Goal: Task Accomplishment & Management: Manage account settings

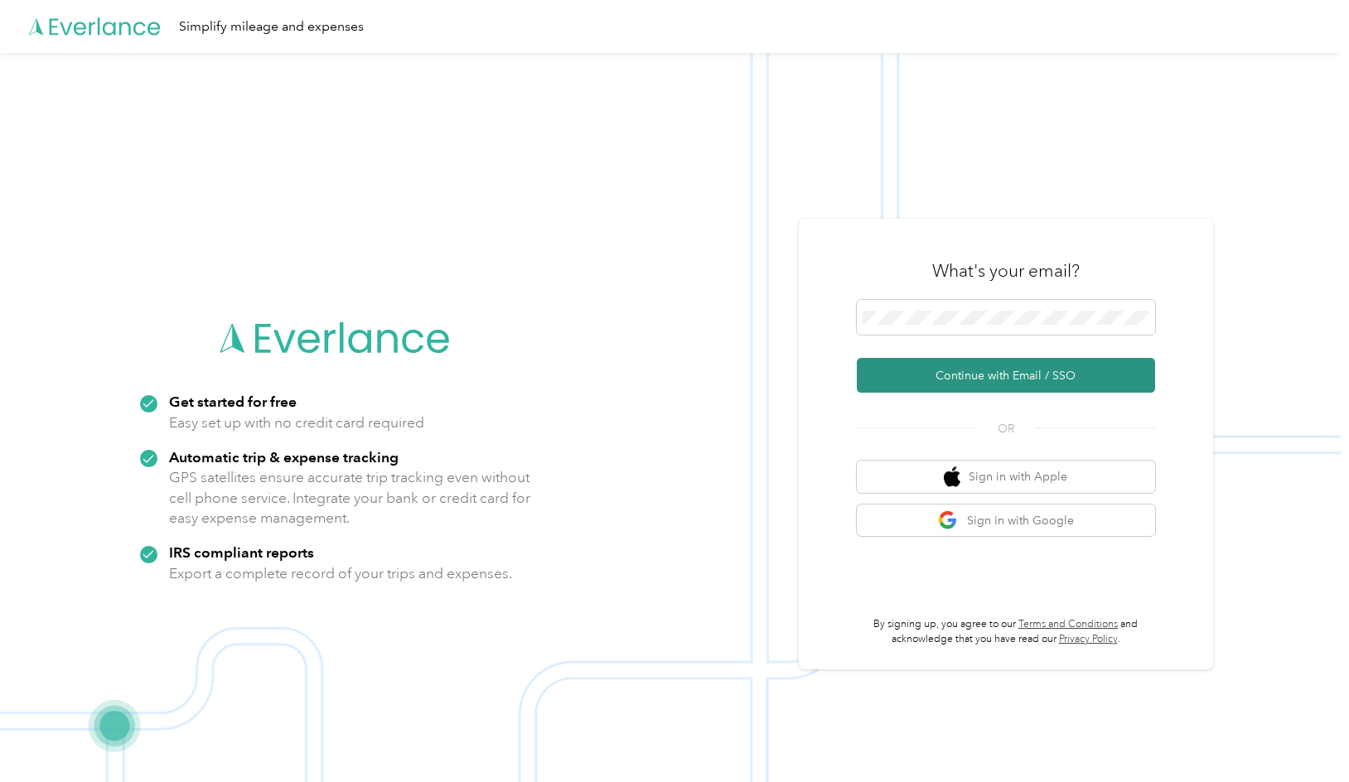
click at [1050, 375] on button "Continue with Email / SSO" at bounding box center [1006, 375] width 298 height 35
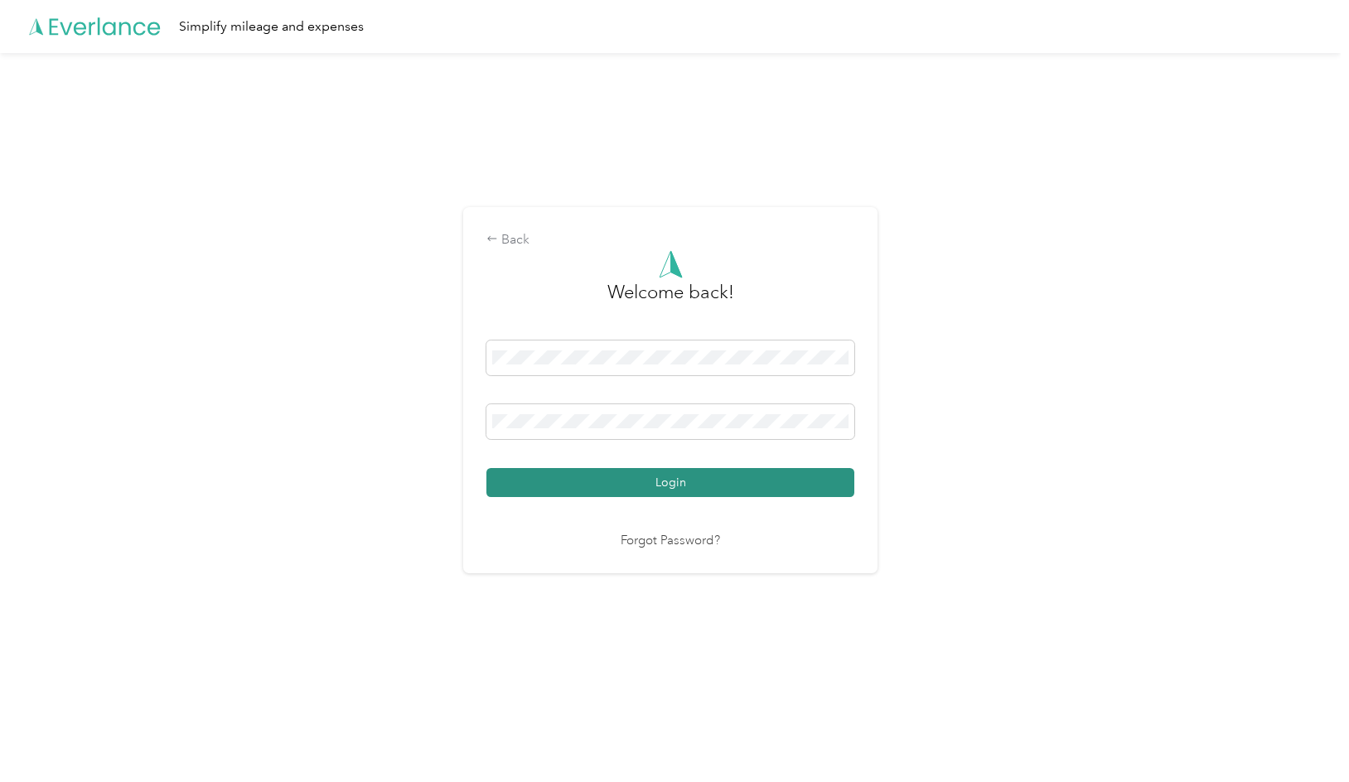
click at [642, 496] on button "Login" at bounding box center [670, 482] width 368 height 29
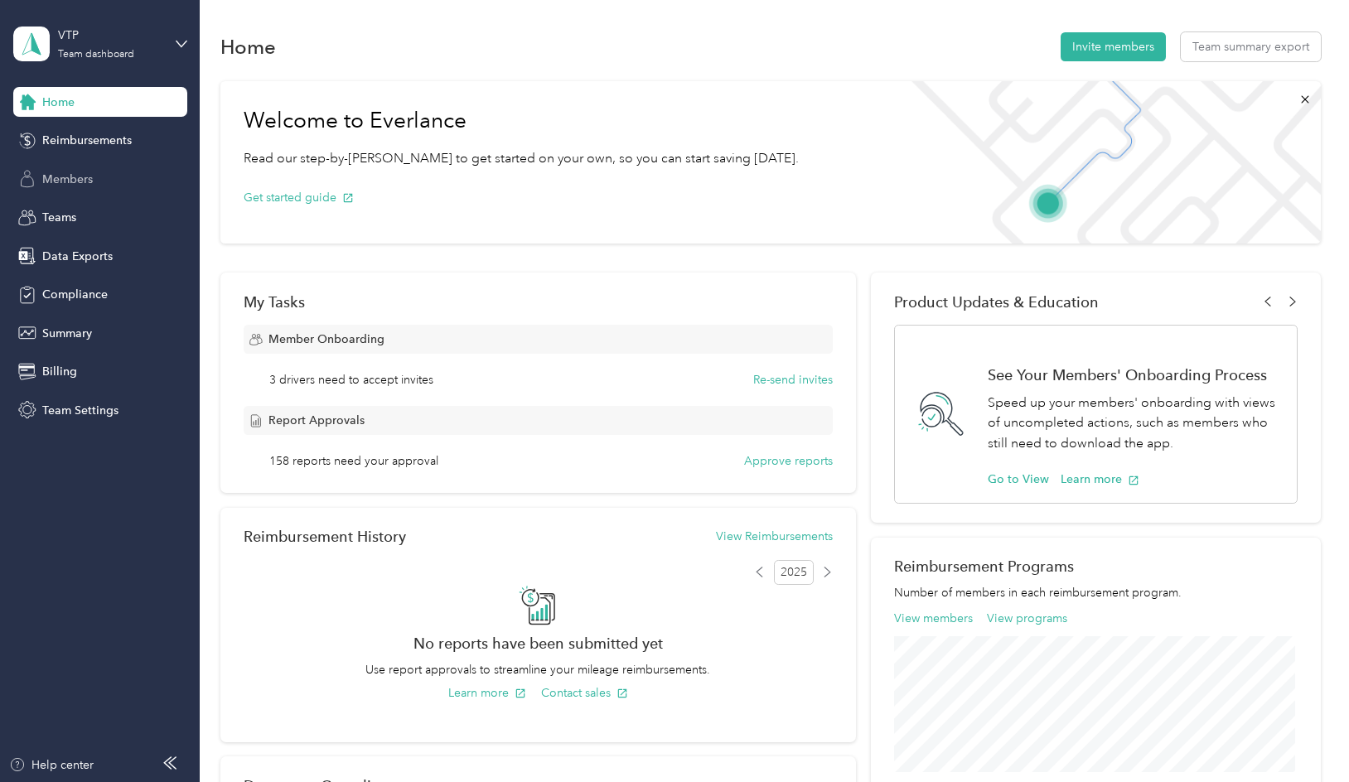
click at [68, 175] on span "Members" at bounding box center [67, 179] width 51 height 17
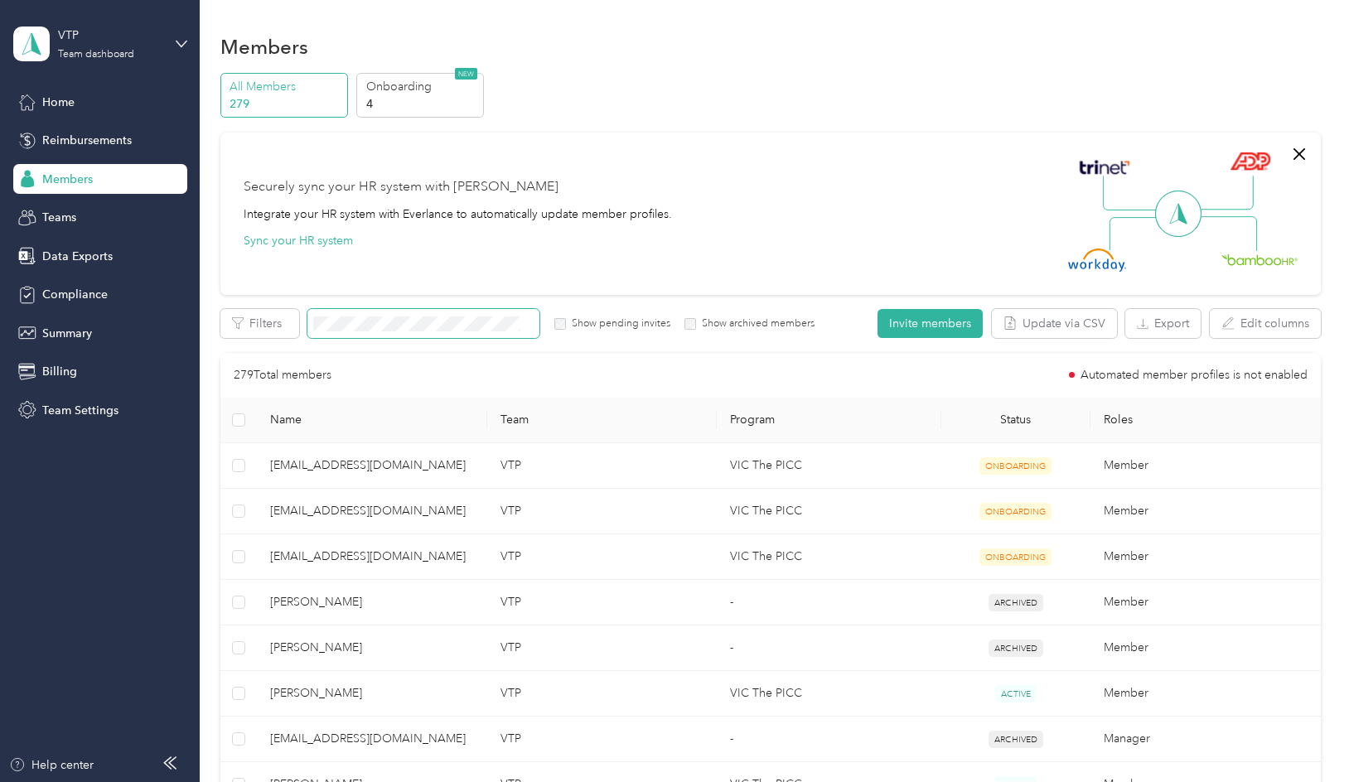
click at [388, 310] on span at bounding box center [423, 323] width 232 height 29
click at [385, 332] on span at bounding box center [423, 323] width 232 height 29
click at [164, 36] on div "VTP Team dashboard" at bounding box center [100, 44] width 174 height 58
click at [99, 205] on div "Log out" at bounding box center [188, 211] width 326 height 29
